Goal: Register for event/course

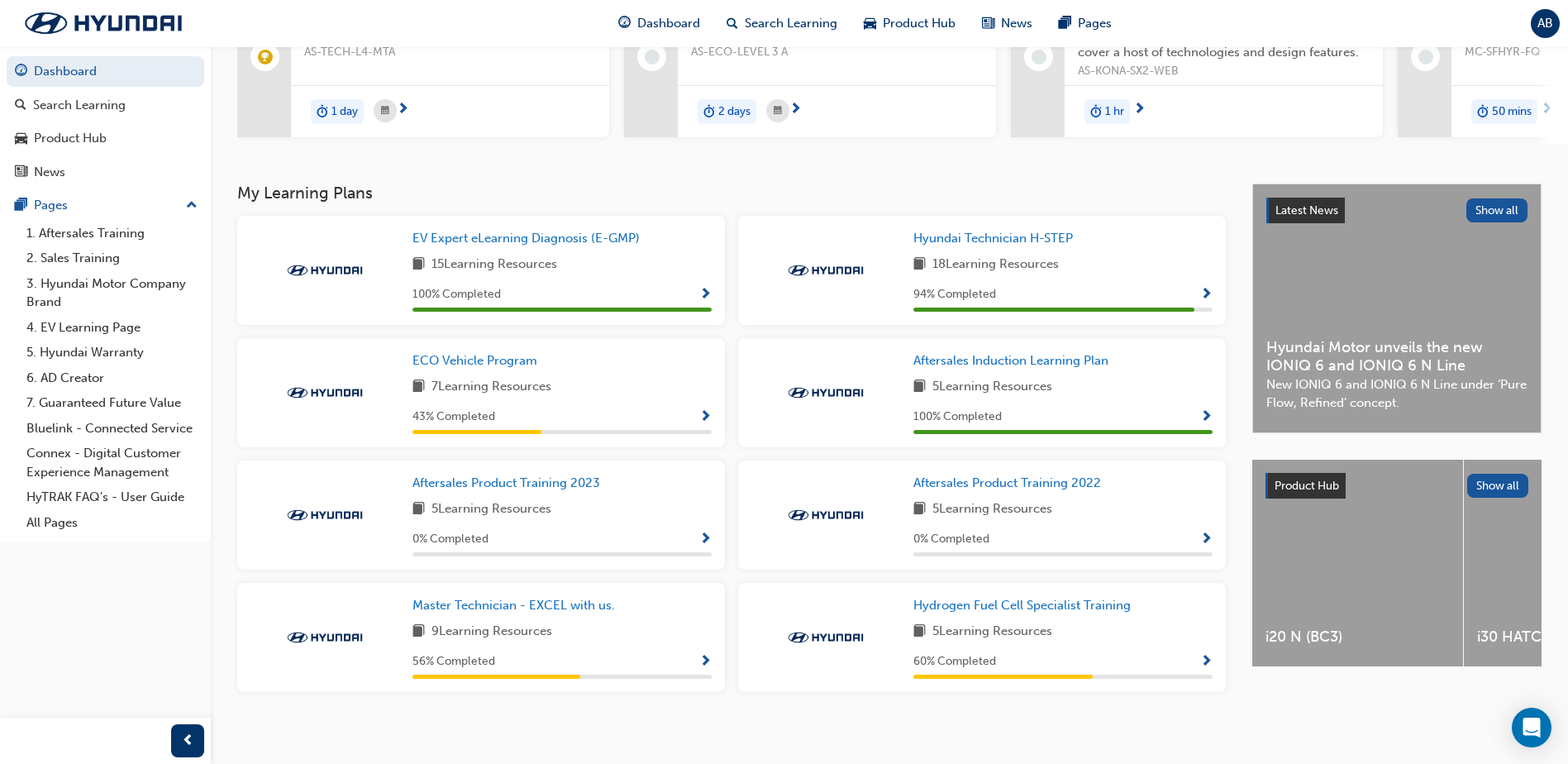
scroll to position [235, 0]
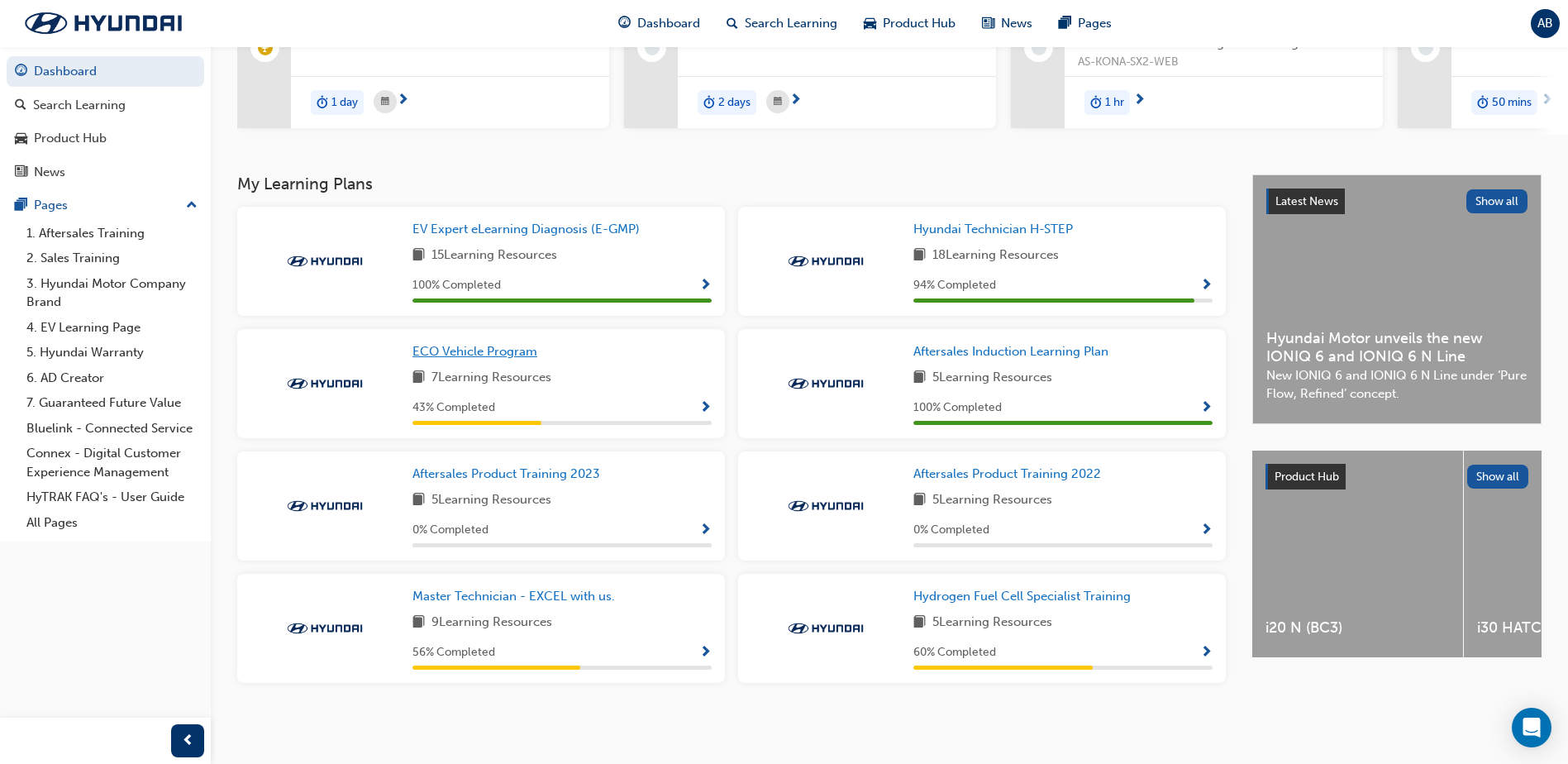
click at [473, 345] on span "ECO Vehicle Program" at bounding box center [474, 351] width 125 height 15
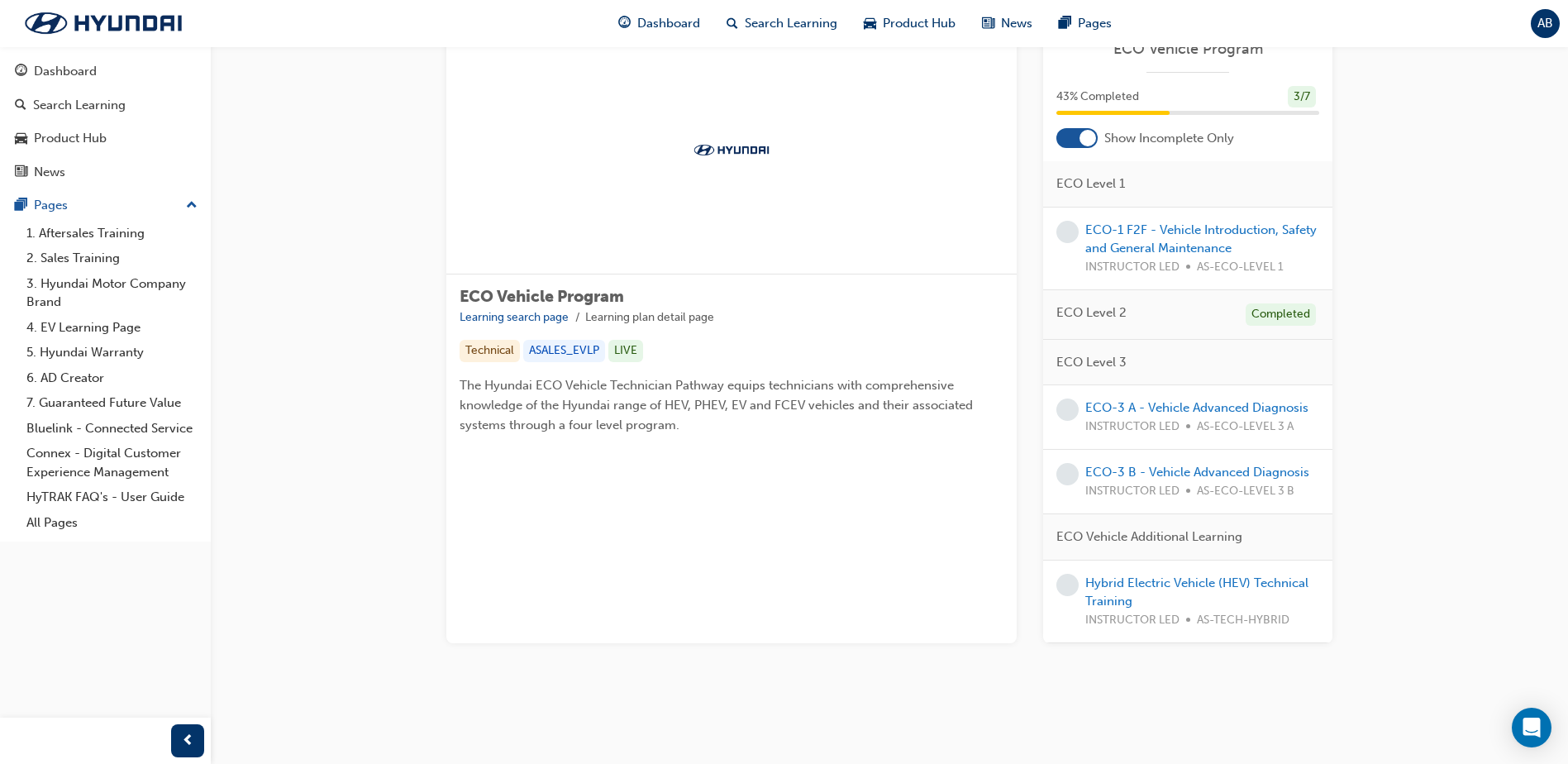
scroll to position [144, 0]
click at [1177, 581] on link "Hybrid Electric Vehicle (HEV) Technical Training" at bounding box center [1196, 592] width 224 height 34
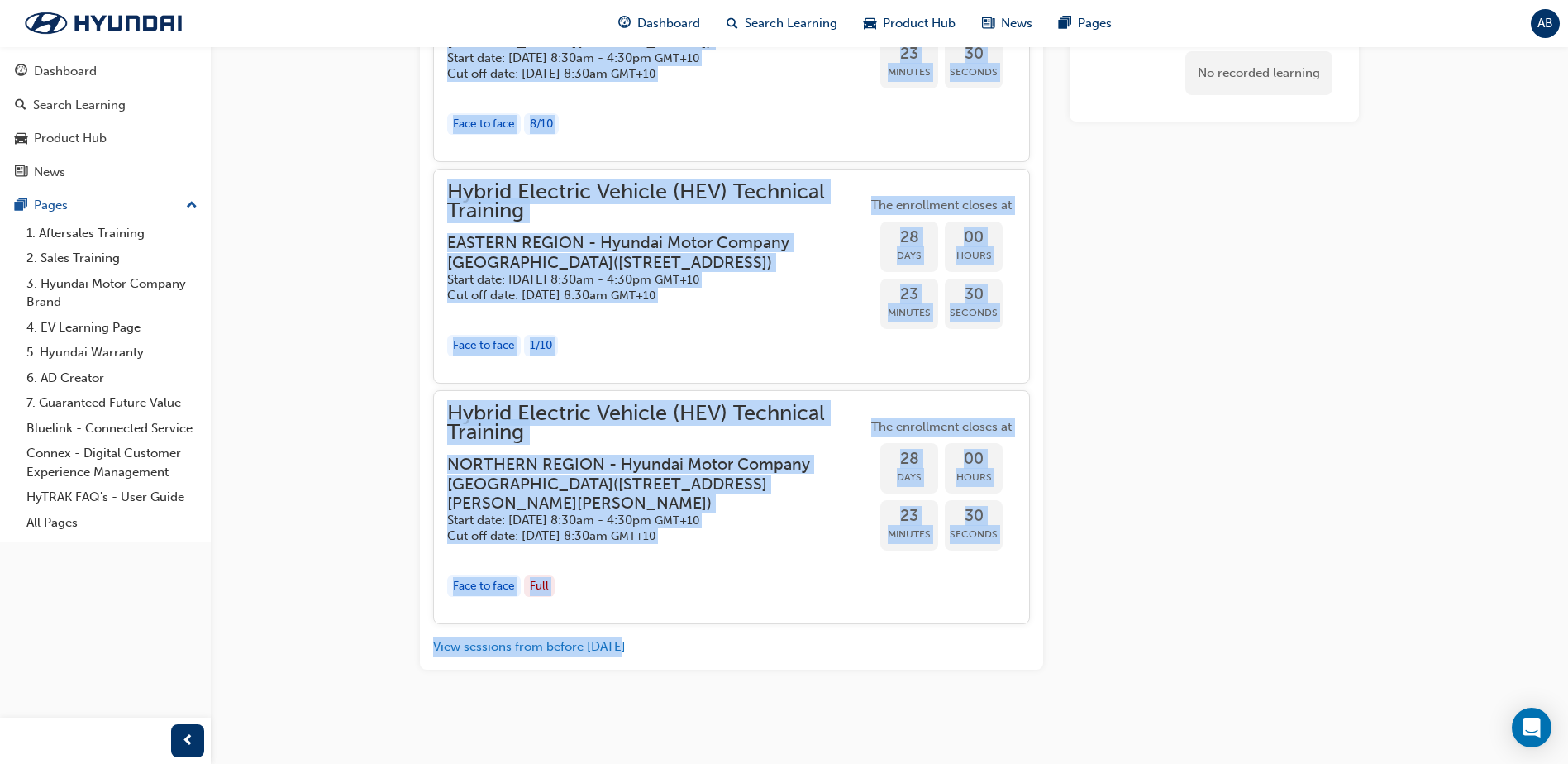
scroll to position [2391, 0]
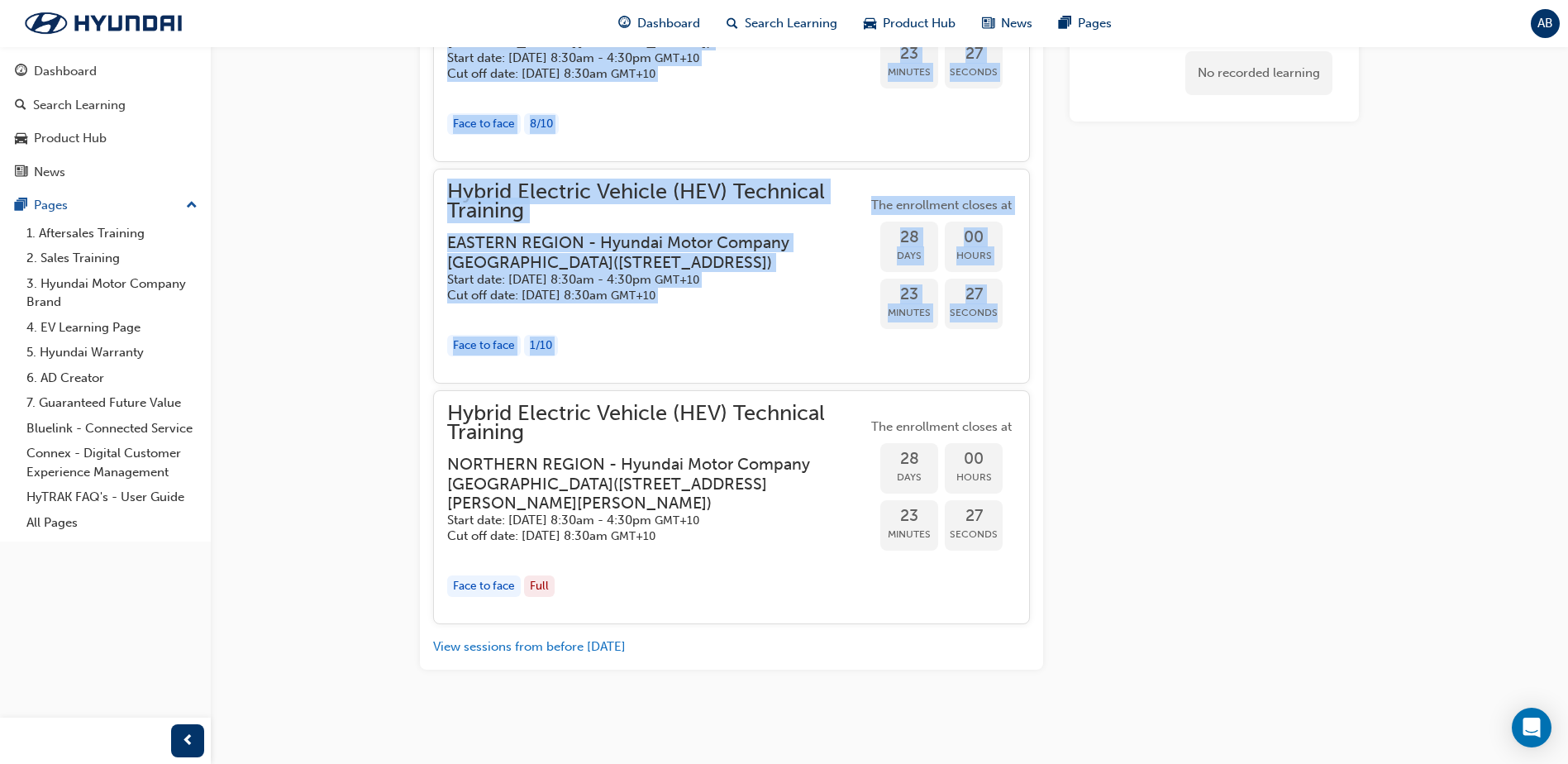
drag, startPoint x: 438, startPoint y: 171, endPoint x: 1005, endPoint y: 395, distance: 609.6
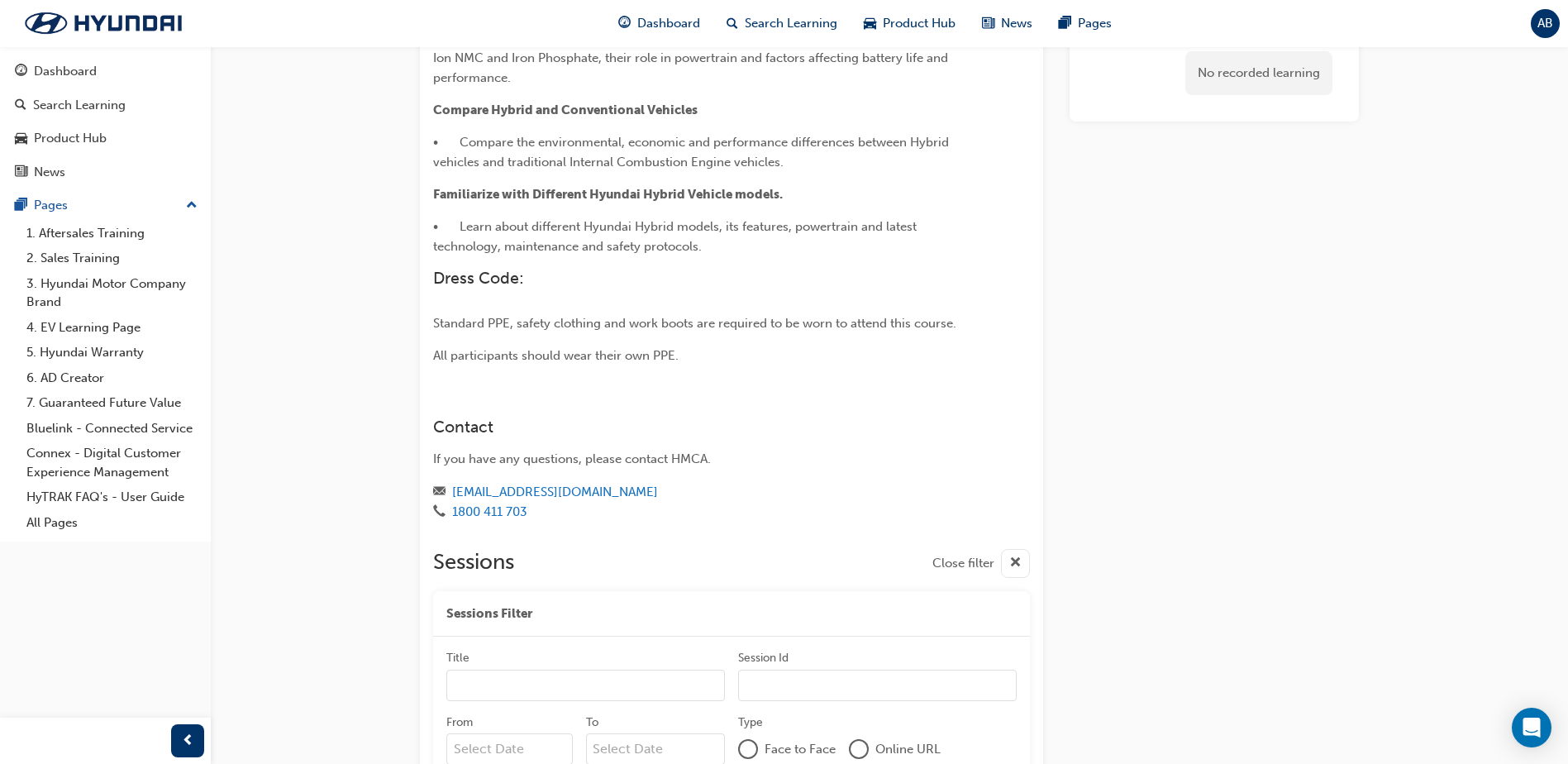
scroll to position [406, 0]
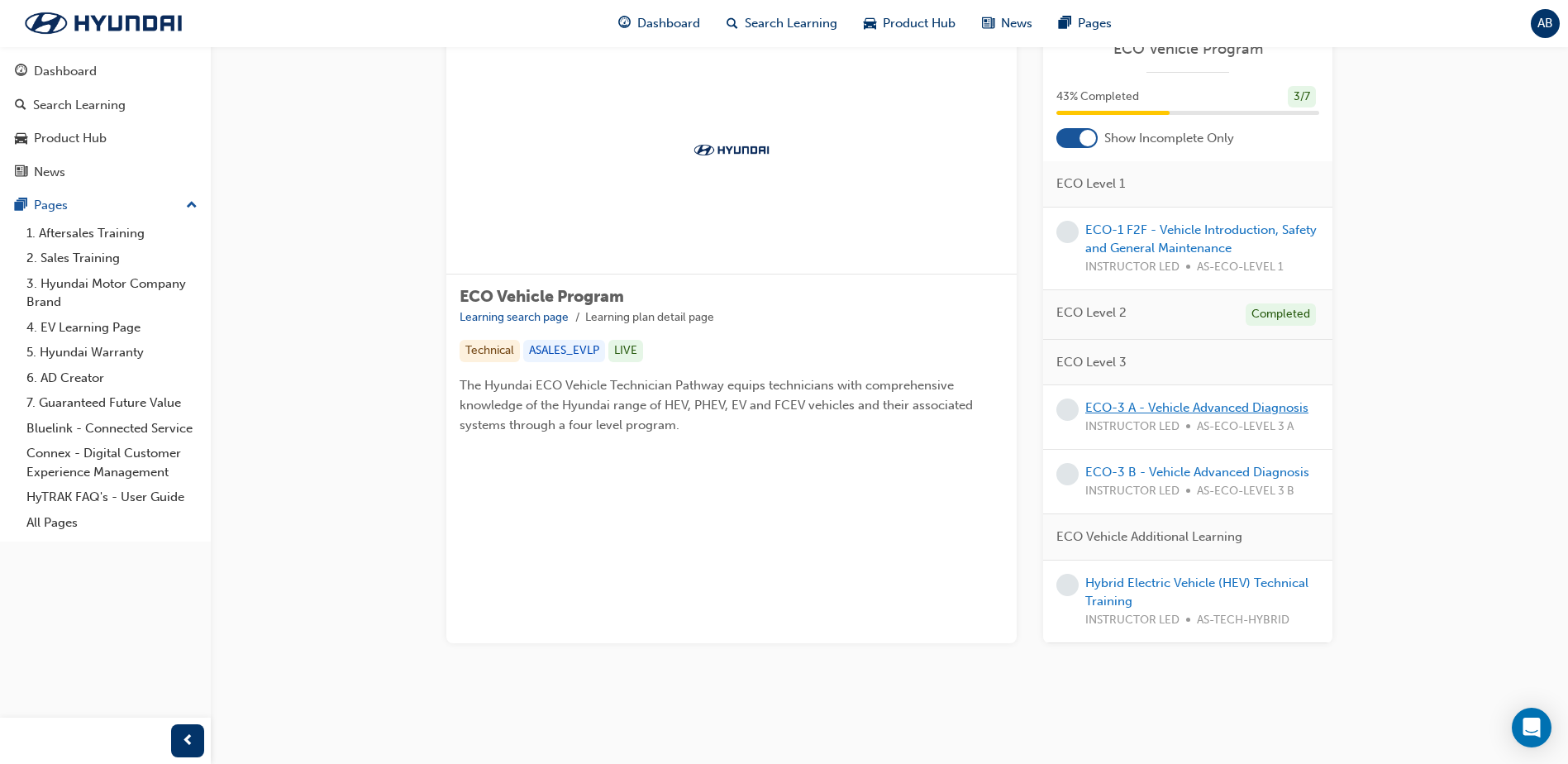
click at [1187, 404] on link "ECO-3 A - Vehicle Advanced Diagnosis" at bounding box center [1196, 407] width 224 height 15
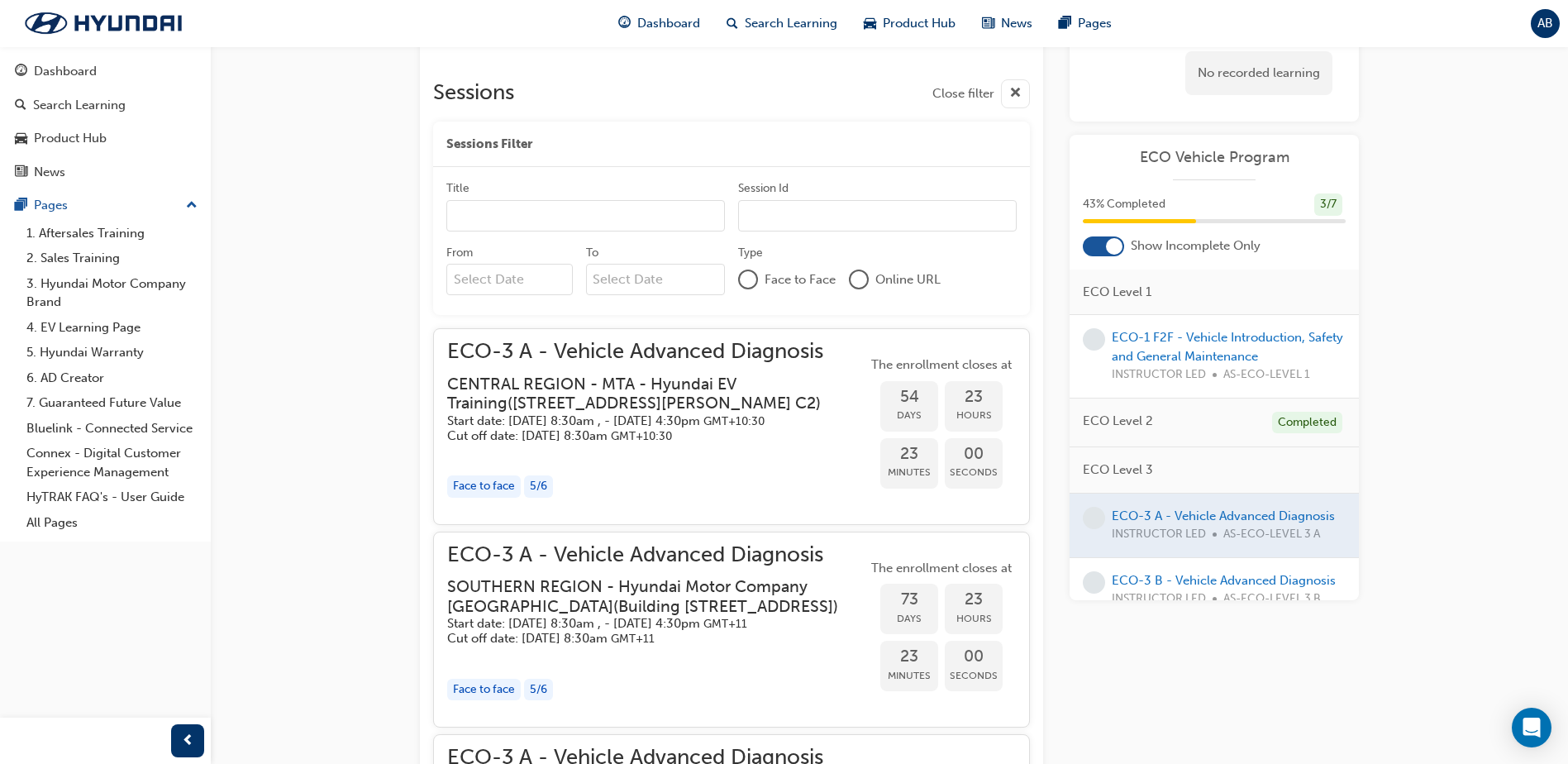
scroll to position [1250, 0]
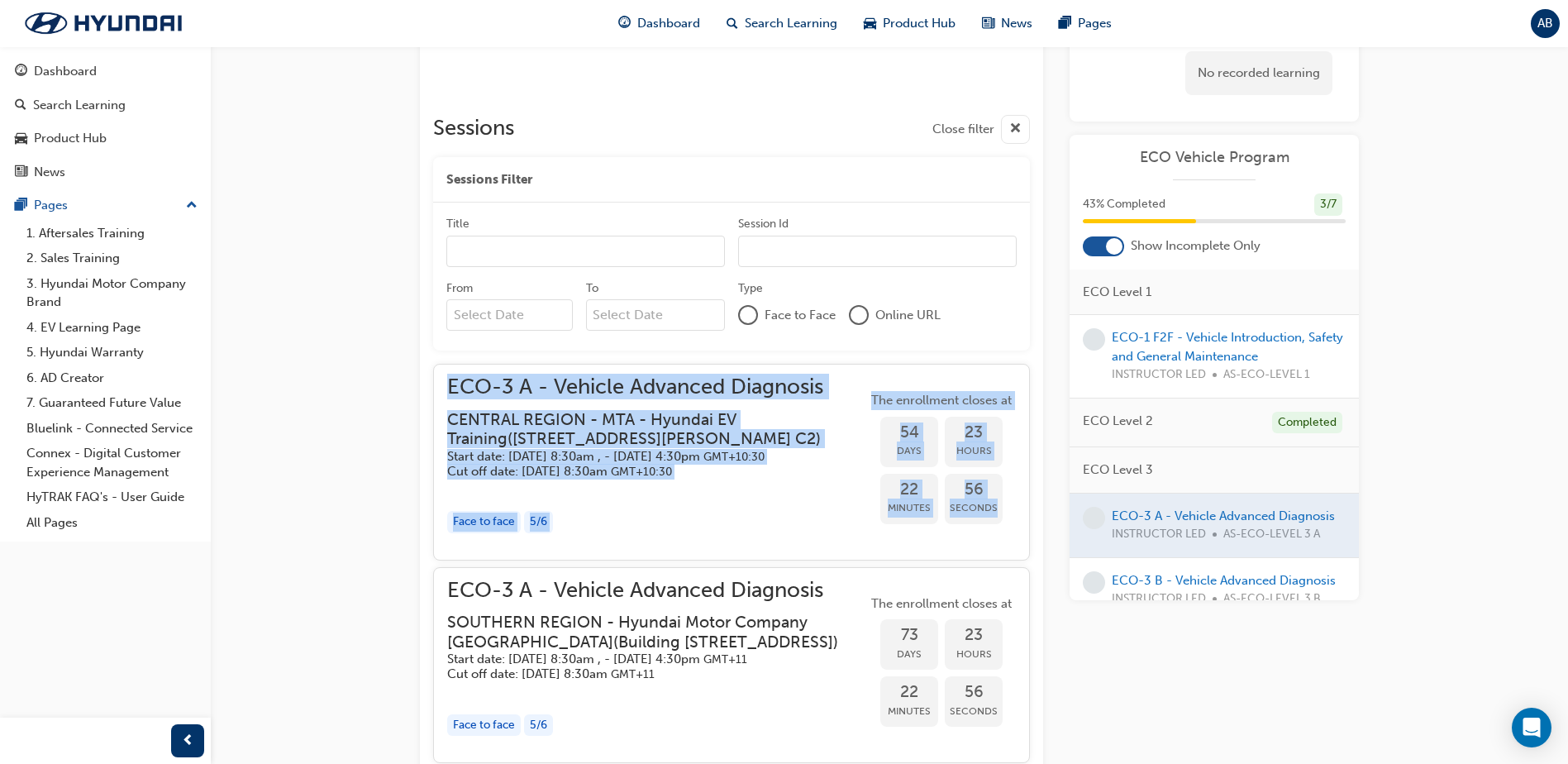
drag, startPoint x: 442, startPoint y: 381, endPoint x: 999, endPoint y: 544, distance: 580.4
click at [999, 544] on div "ECO-3 A - Vehicle Advanced Diagnosis CENTRAL REGION - MTA - Hyundai EV Training…" at bounding box center [732, 462] width 597 height 196
click at [385, 509] on div "ECO-3 A - Vehicle Advanced Diagnosis Instructor led Stream: Technical 2 days 16…" at bounding box center [784, 39] width 1568 height 2579
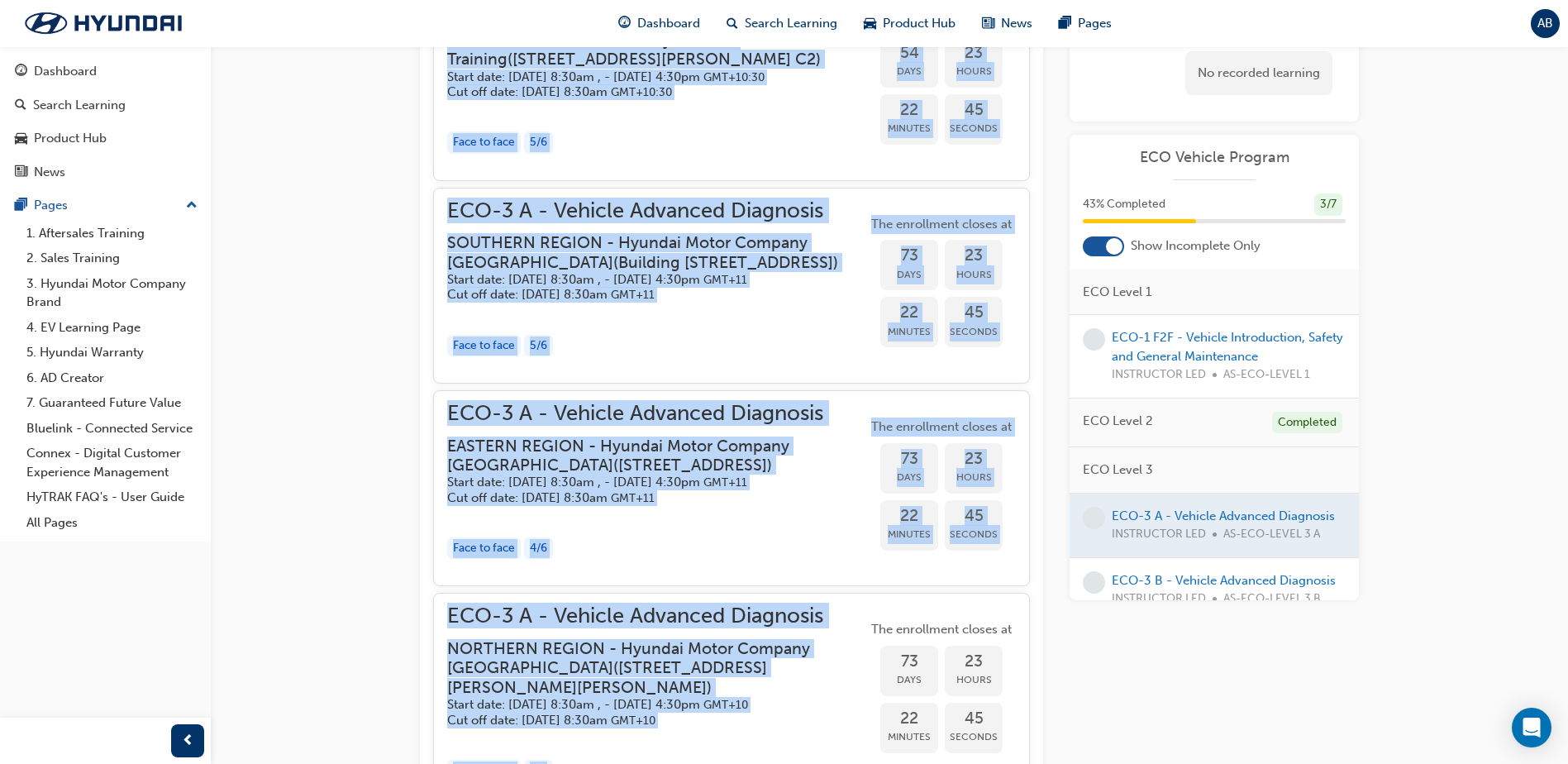
scroll to position [1774, 0]
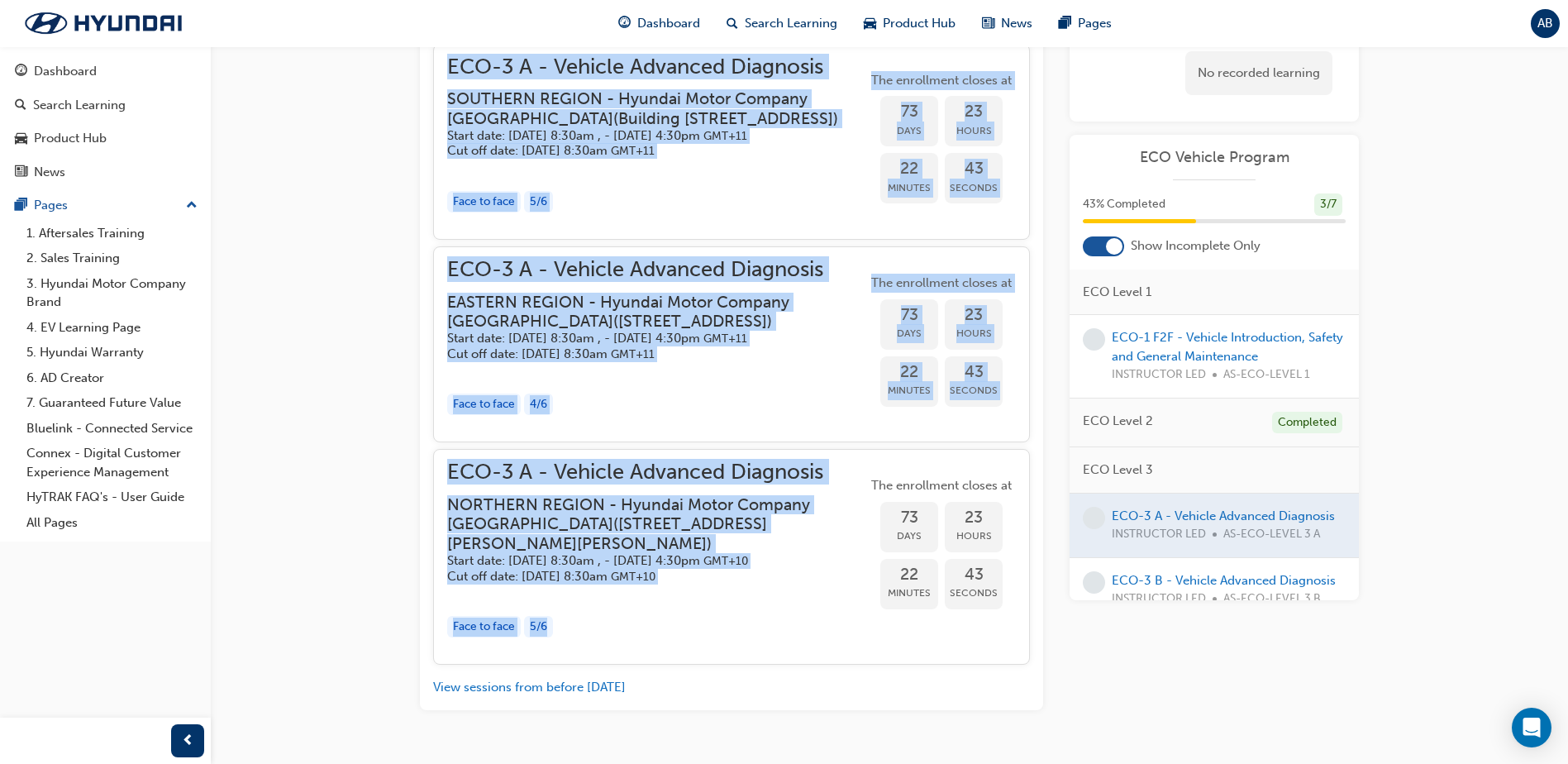
drag, startPoint x: 443, startPoint y: 380, endPoint x: 820, endPoint y: 729, distance: 513.7
click at [820, 665] on div "ECO-3 A - Vehicle Advanced Diagnosis CENTRAL REGION - MTA - Hyundai EV Training…" at bounding box center [732, 253] width 597 height 825
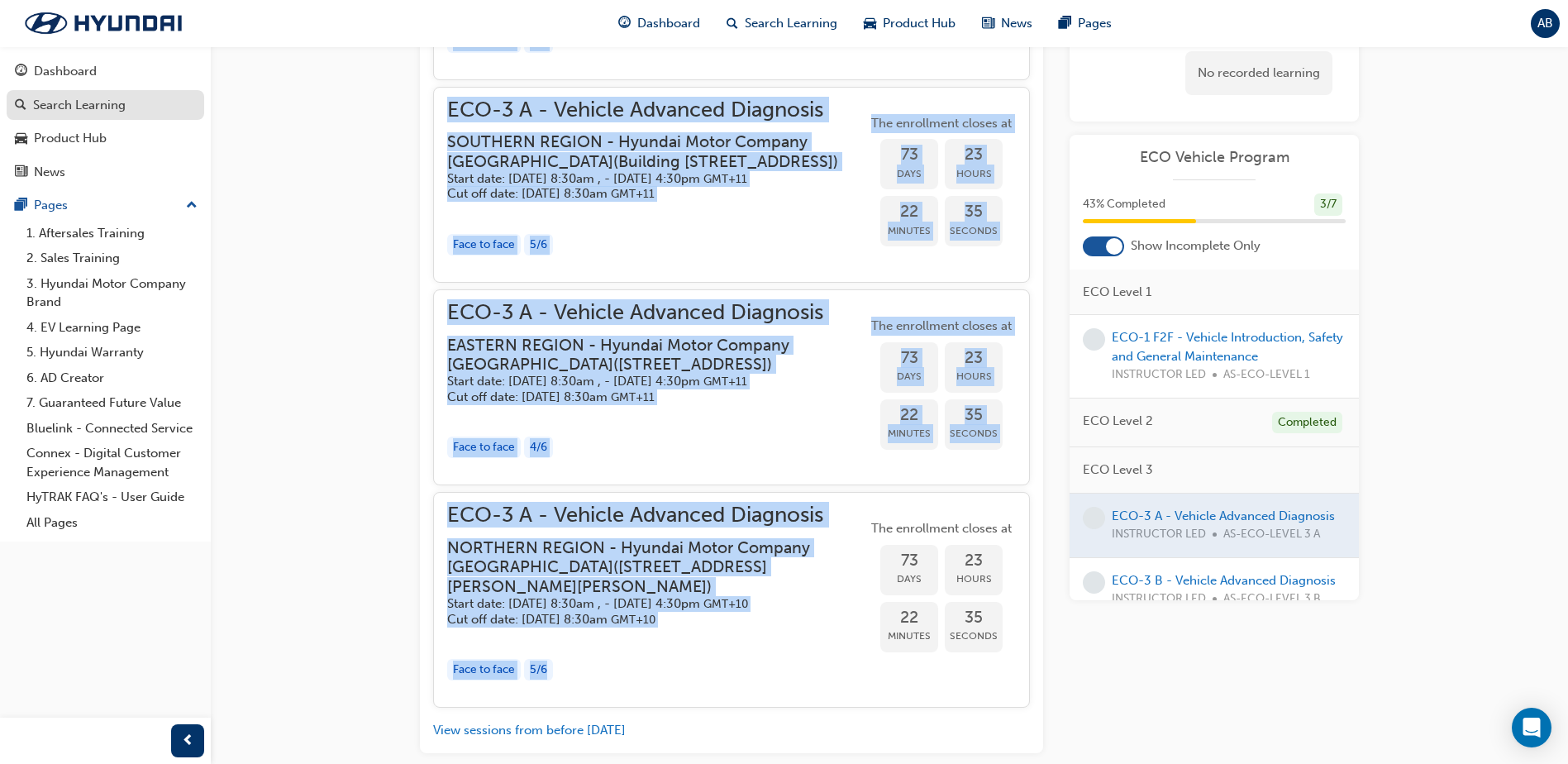
scroll to position [1499, 0]
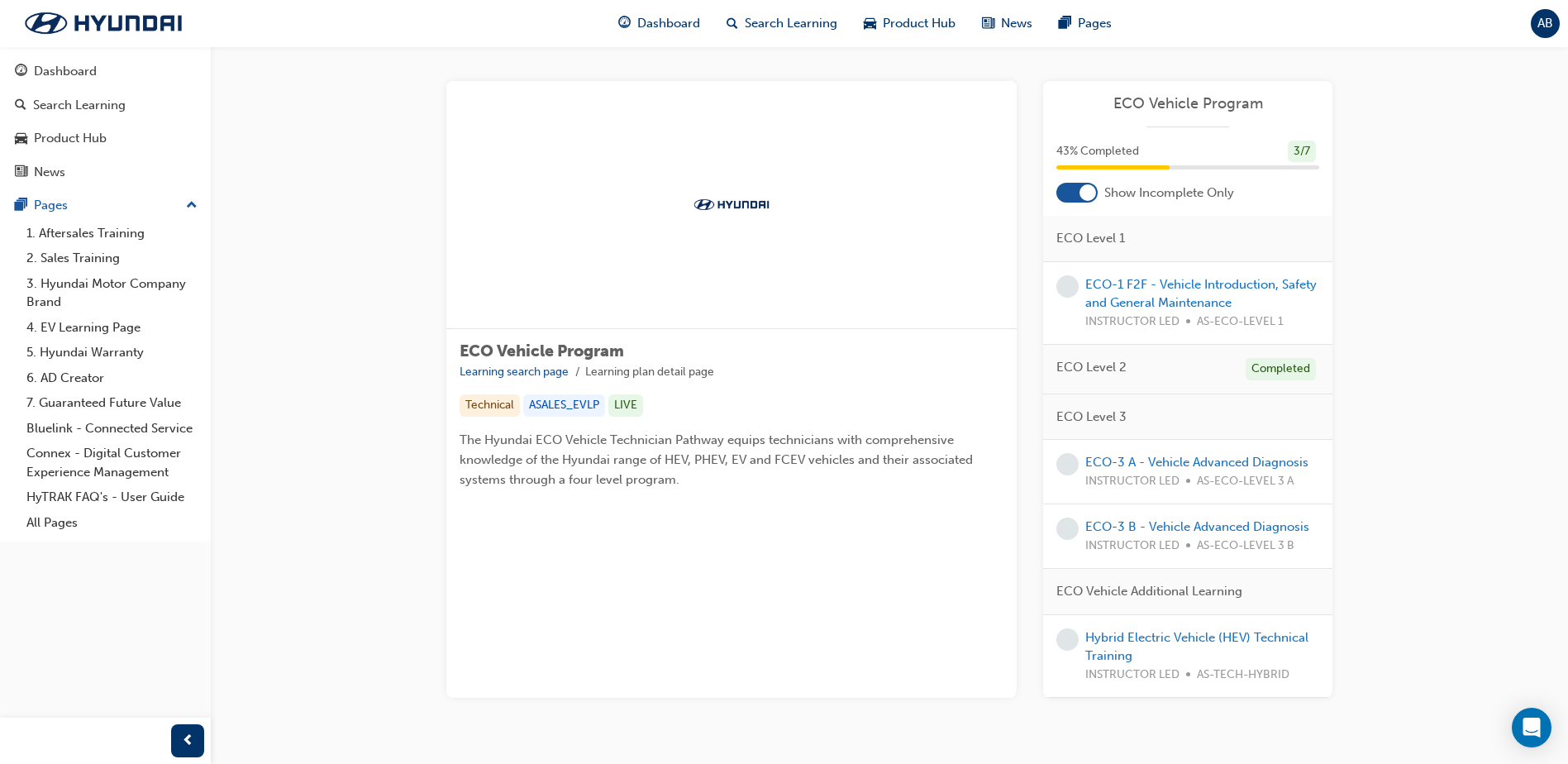
scroll to position [144, 0]
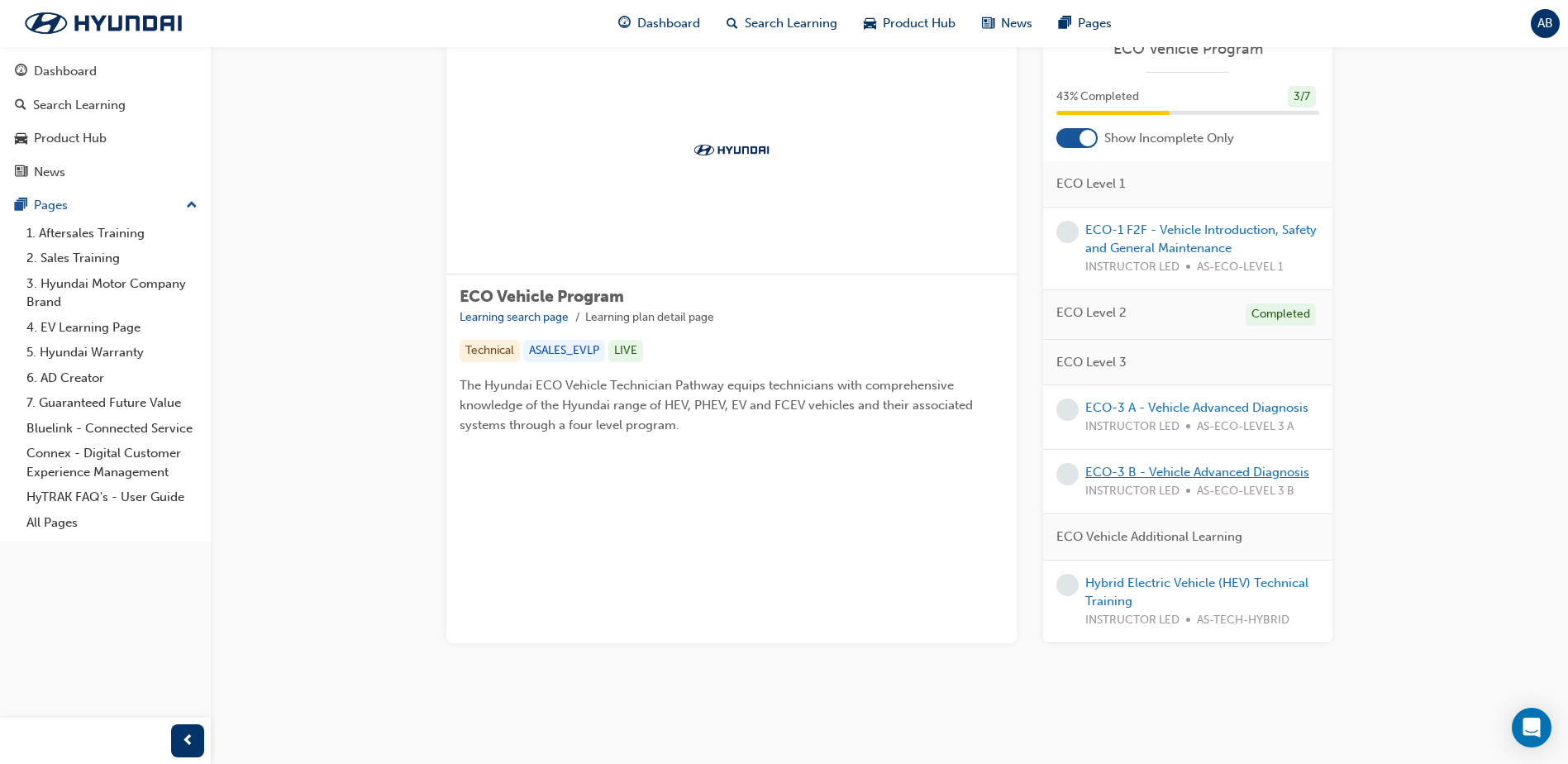
click at [1146, 465] on link "ECO-3 B - Vehicle Advanced Diagnosis" at bounding box center [1196, 472] width 224 height 15
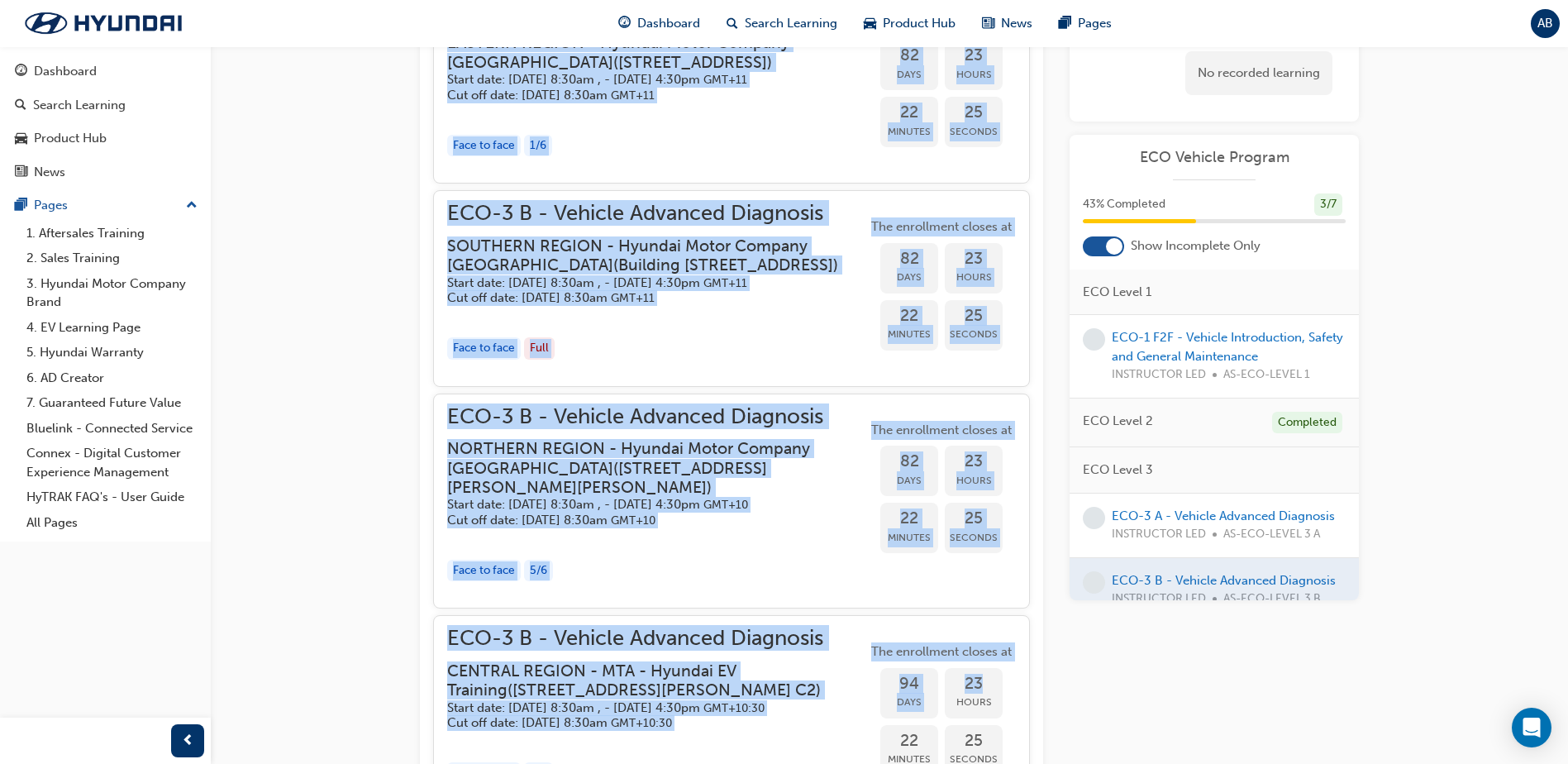
scroll to position [2072, 0]
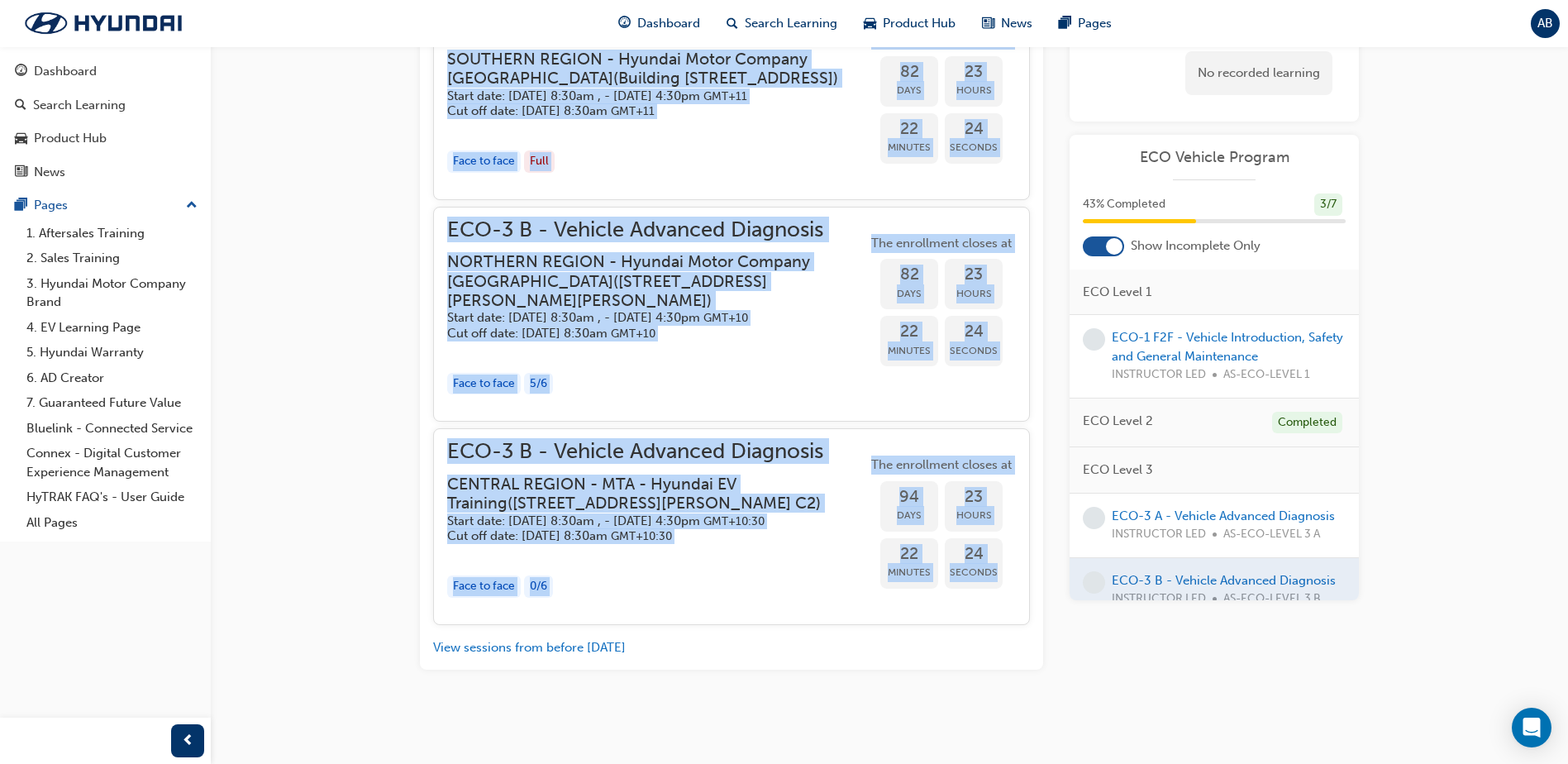
drag, startPoint x: 441, startPoint y: 186, endPoint x: 999, endPoint y: 568, distance: 676.2
click at [999, 568] on div "ECO-3 B - Vehicle Advanced Diagnosis NORTHERN REGION - Hyundai Motor Company [G…" at bounding box center [732, 101] width 597 height 1047
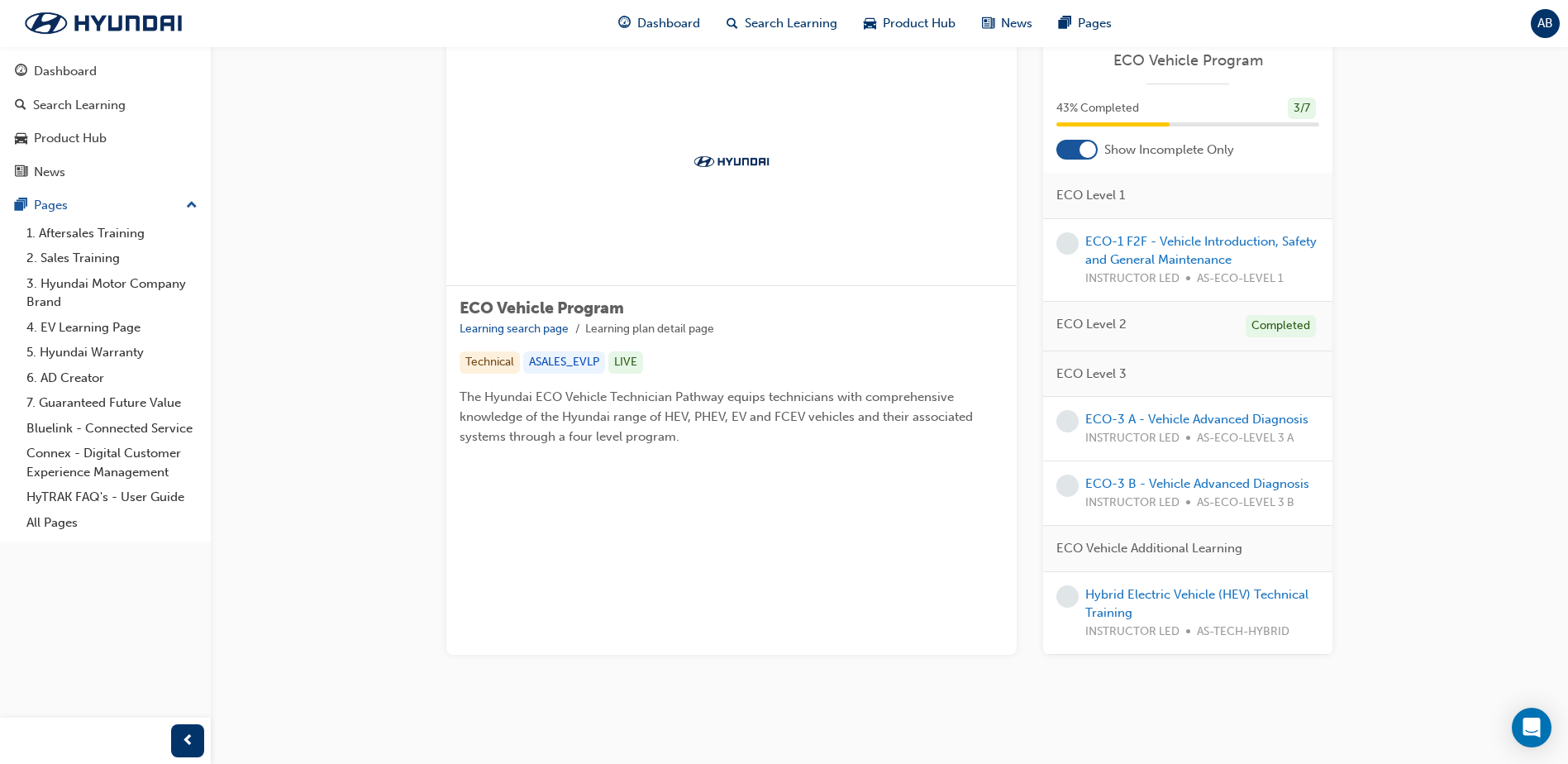
scroll to position [144, 0]
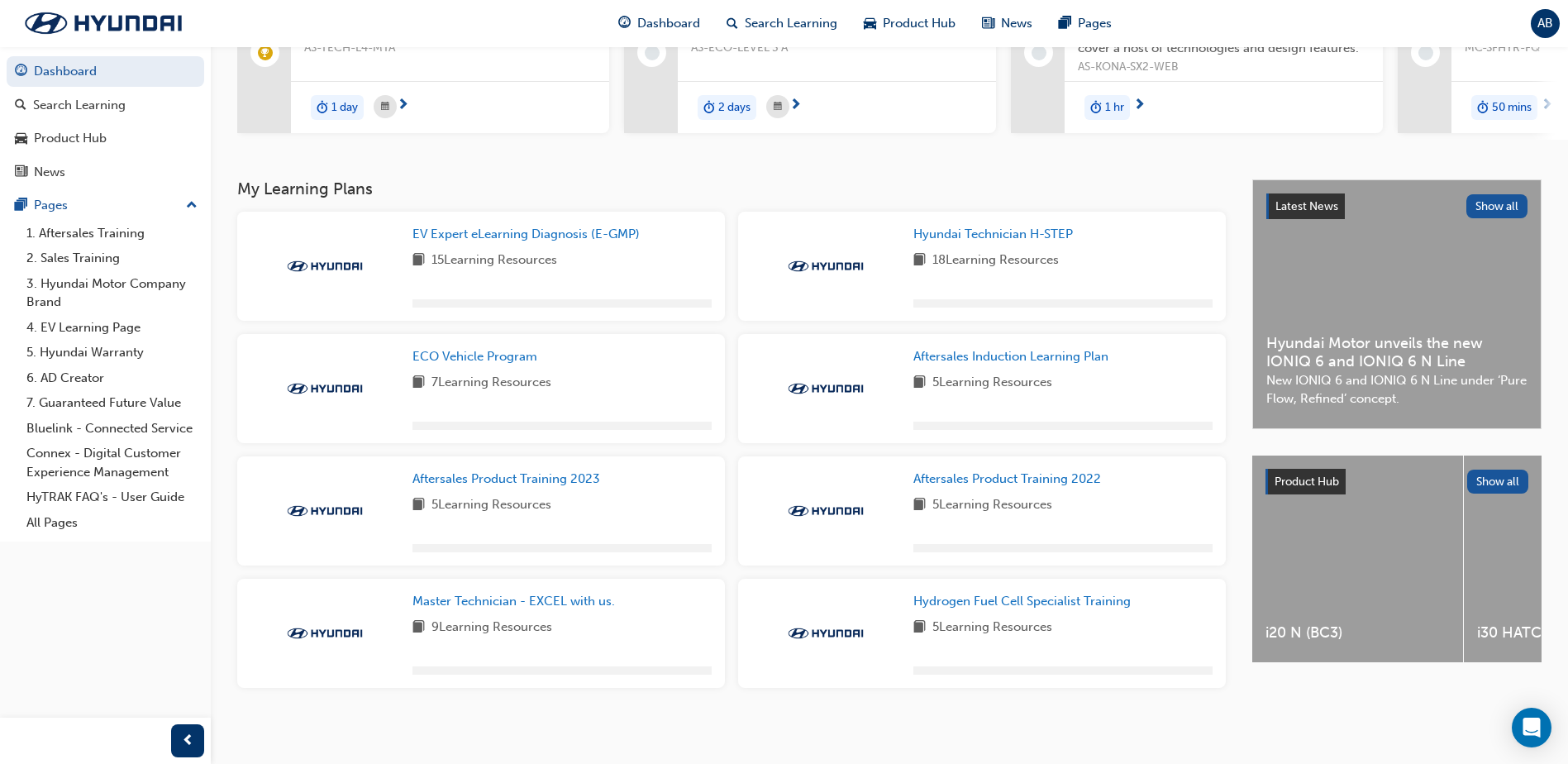
scroll to position [235, 0]
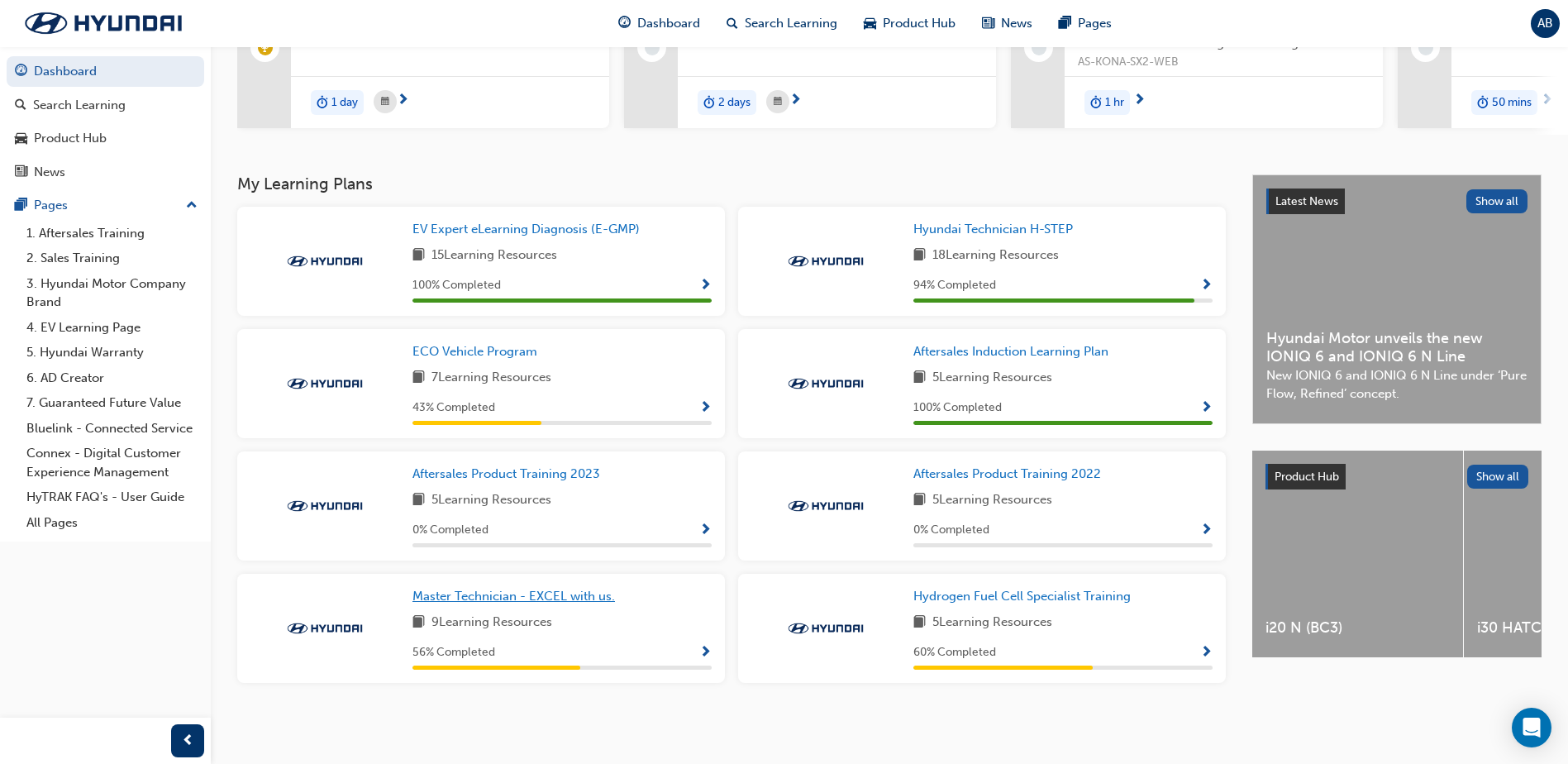
click at [536, 590] on span "Master Technician - EXCEL with us." at bounding box center [513, 596] width 202 height 15
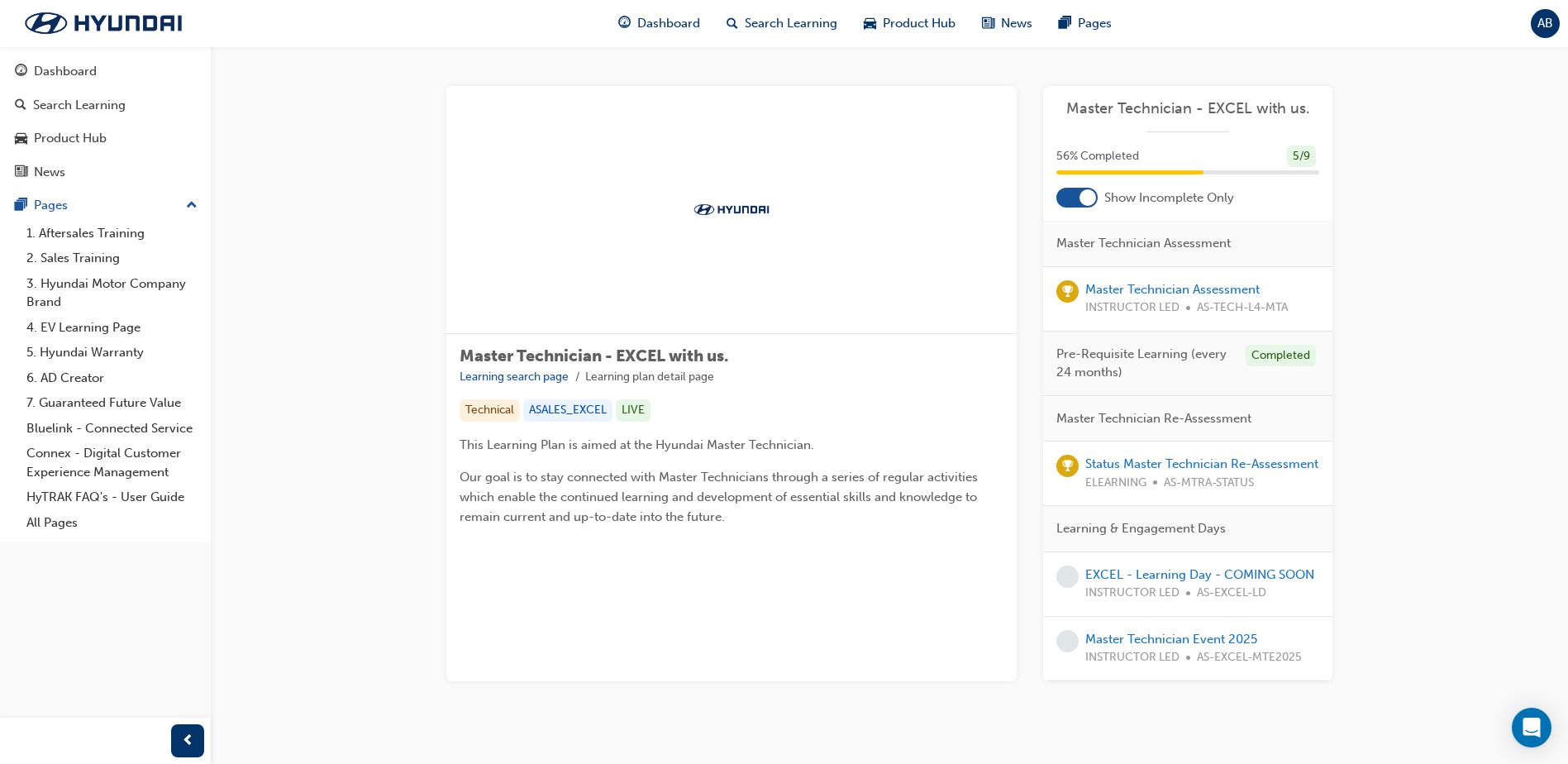
scroll to position [156, 0]
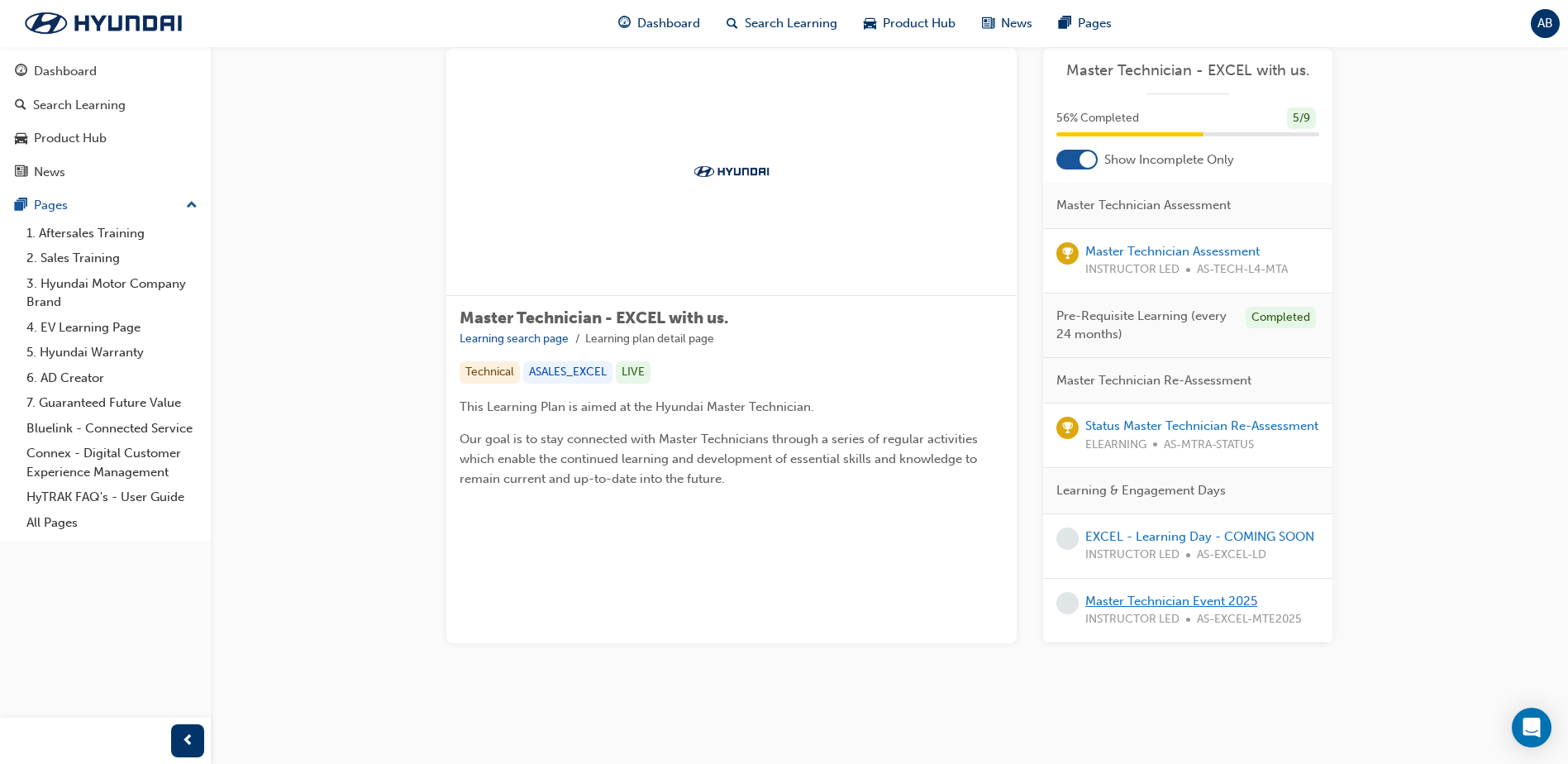
click at [1140, 594] on link "Master Technician Event 2025" at bounding box center [1171, 600] width 172 height 15
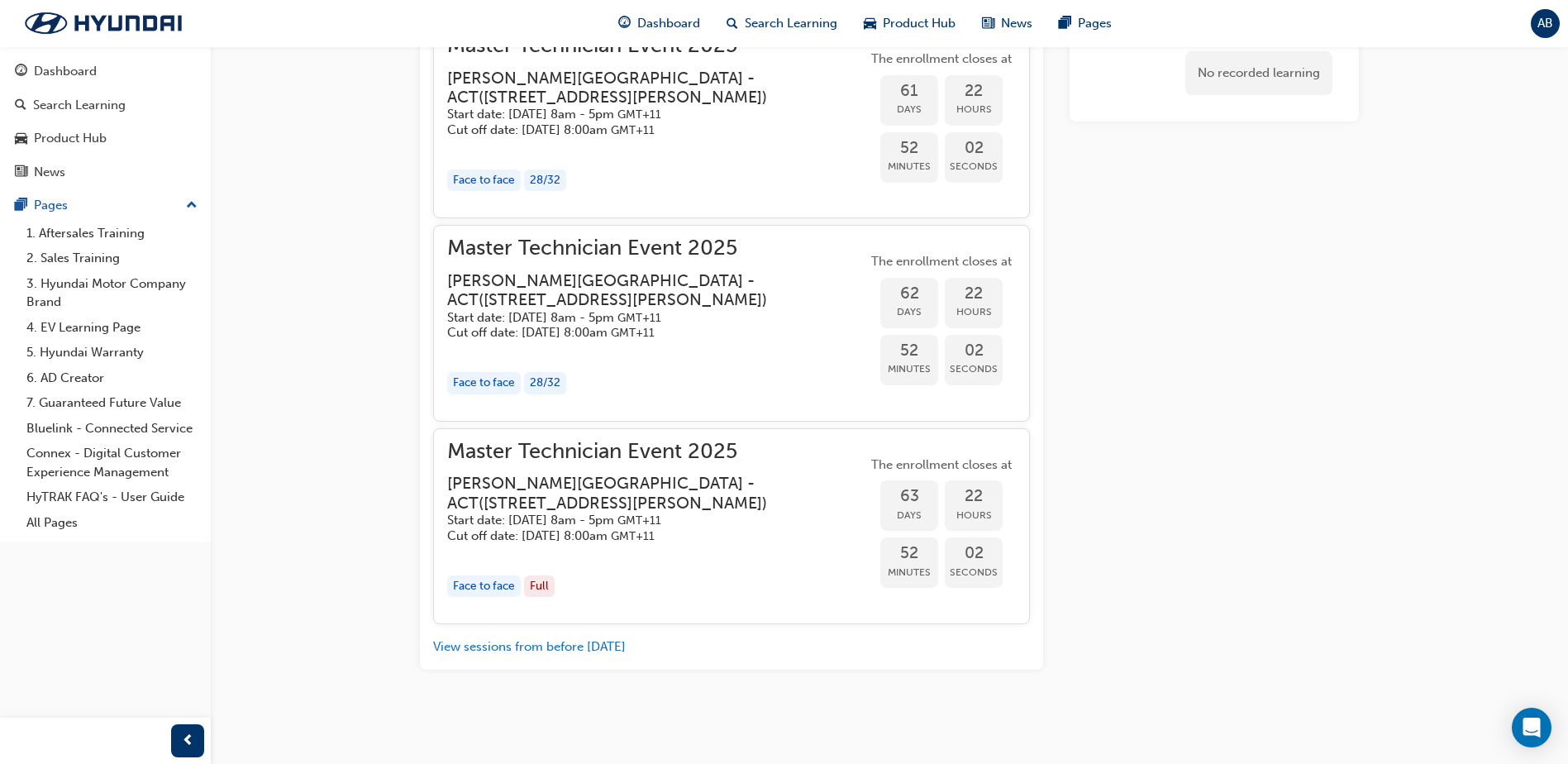
scroll to position [1970, 0]
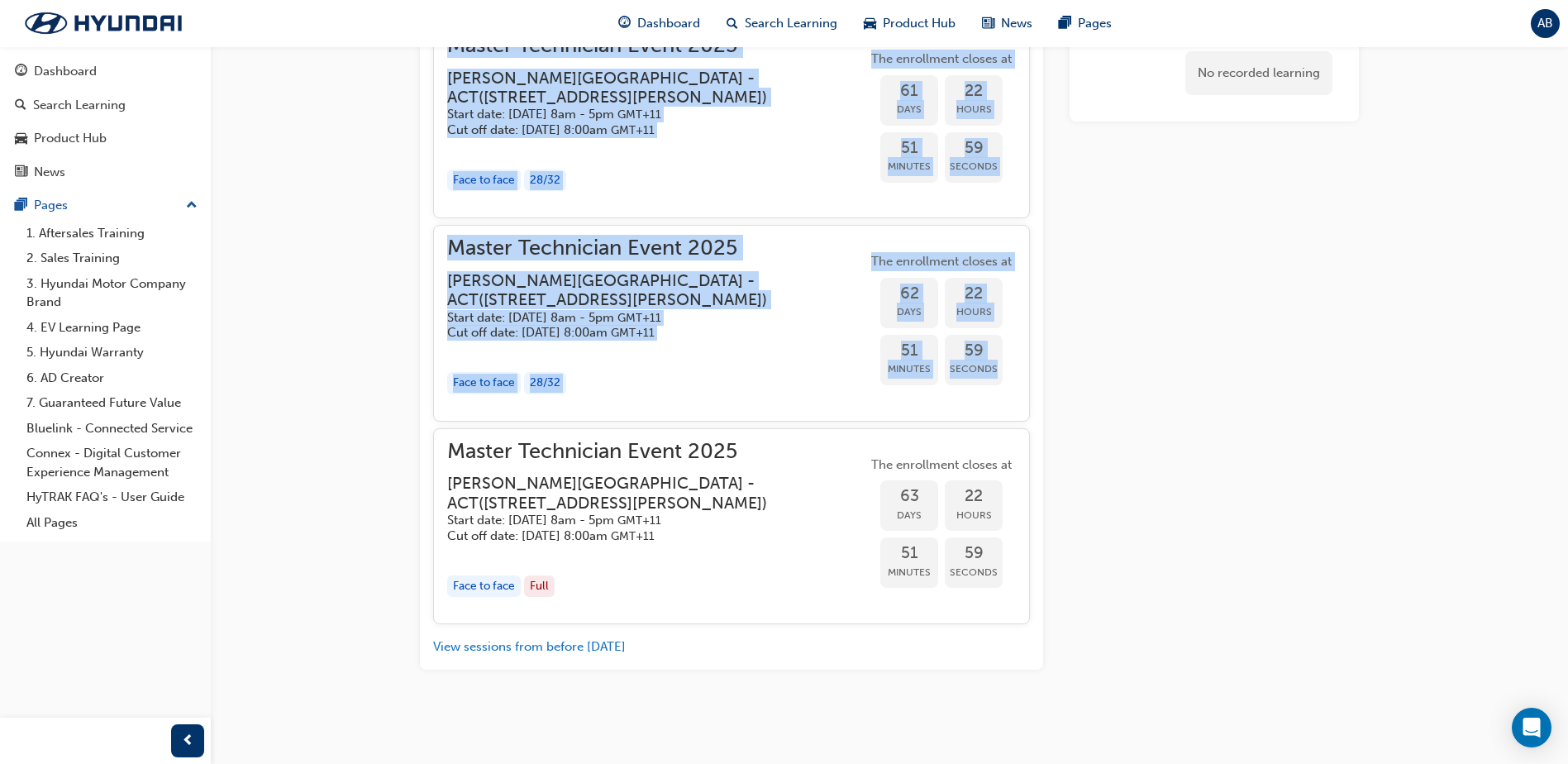
drag, startPoint x: 442, startPoint y: 168, endPoint x: 1005, endPoint y: 510, distance: 658.7
click at [1005, 510] on div "Master Technician Event [STREET_ADDRESS][PERSON_NAME] ( [STREET_ADDRESS][PERSON…" at bounding box center [732, 323] width 597 height 602
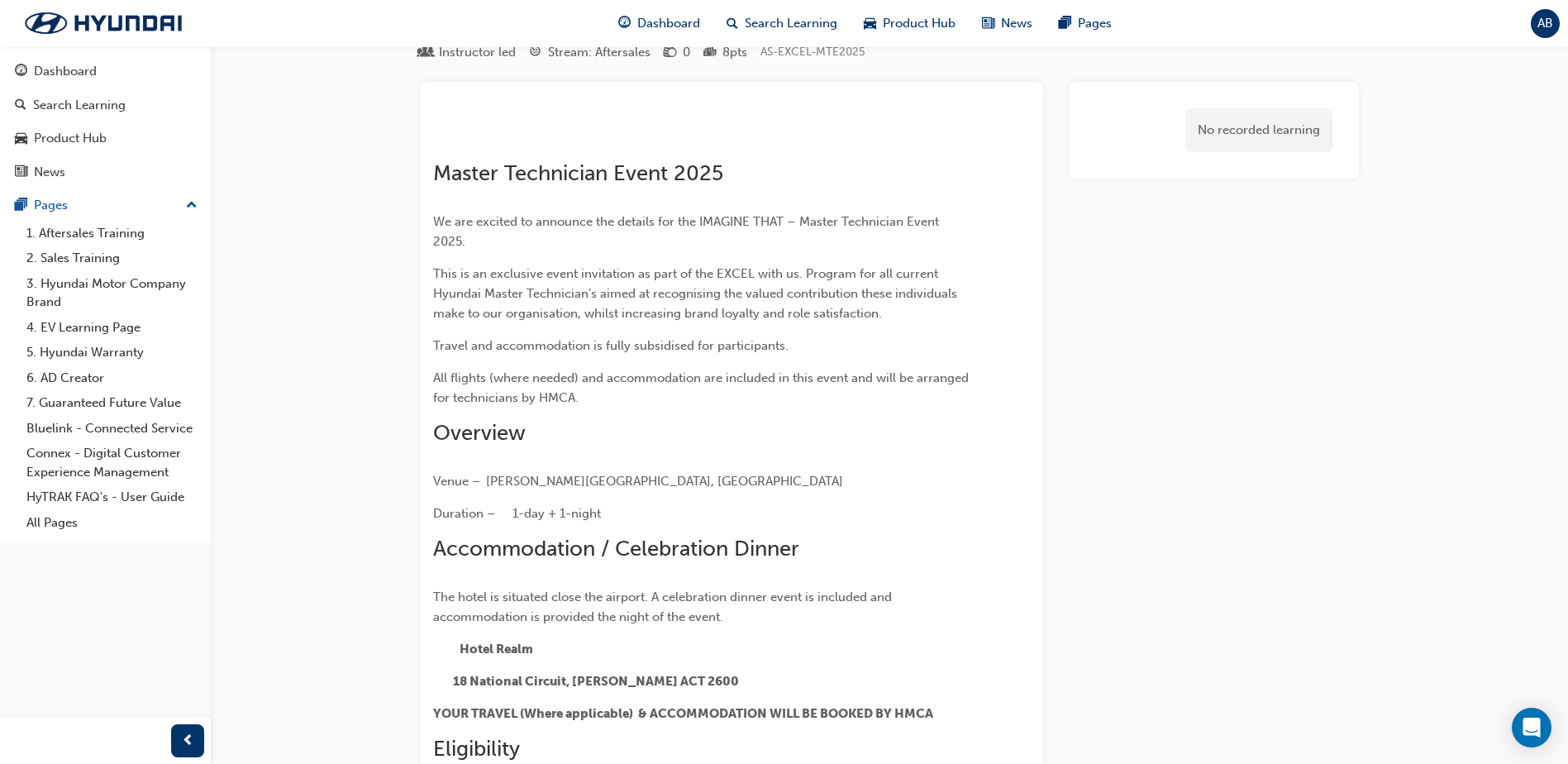
scroll to position [0, 0]
